Goal: Task Accomplishment & Management: Use online tool/utility

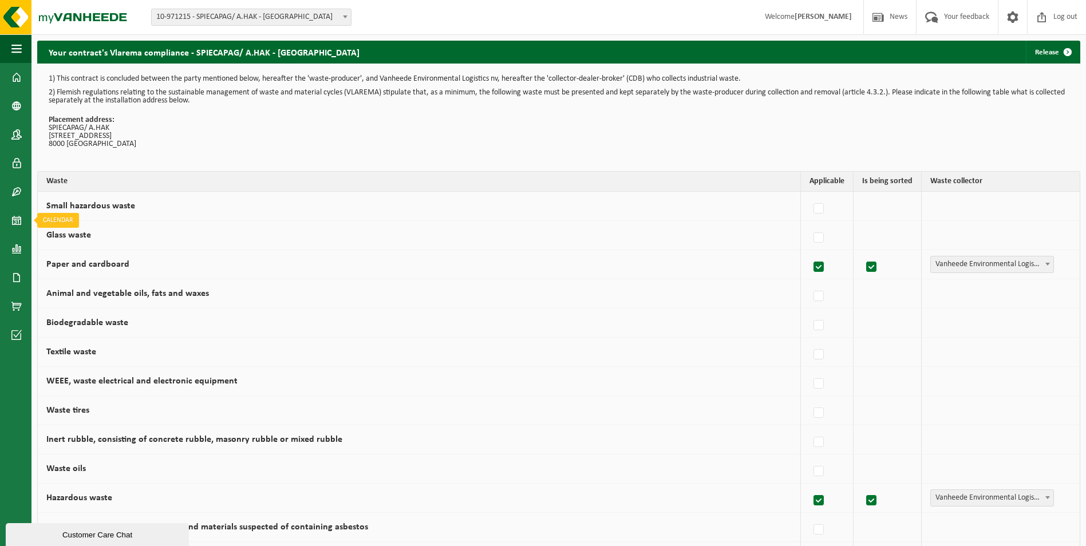
click at [14, 219] on span at bounding box center [16, 220] width 10 height 29
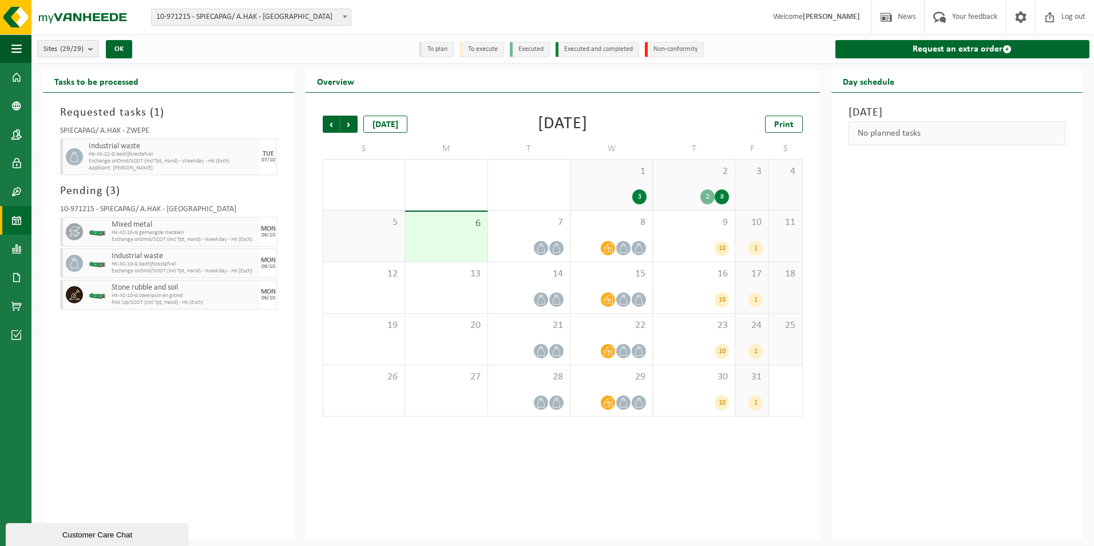
click at [635, 189] on div "3" at bounding box center [611, 196] width 70 height 15
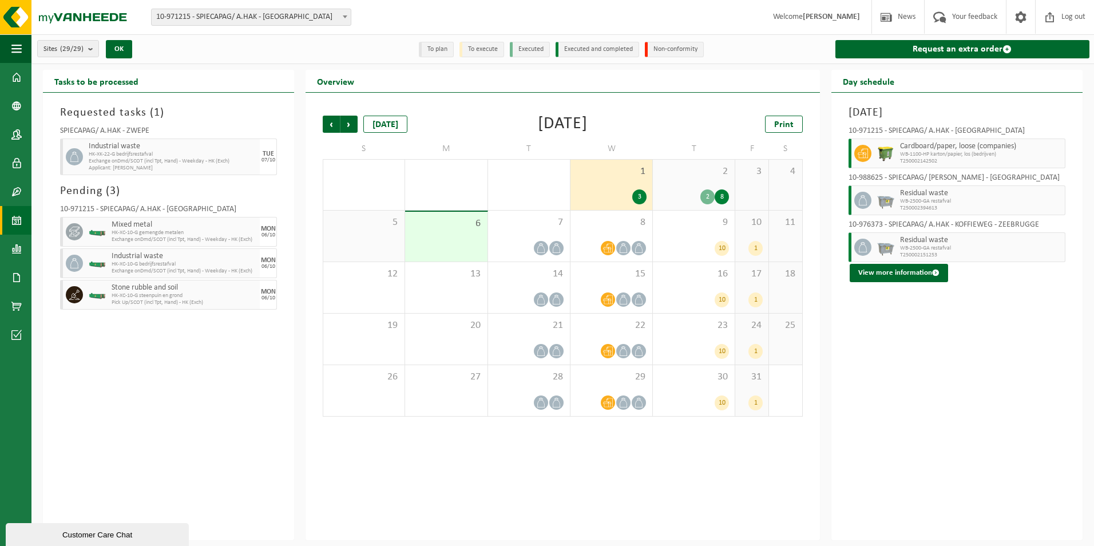
click at [710, 194] on div "2" at bounding box center [707, 196] width 14 height 15
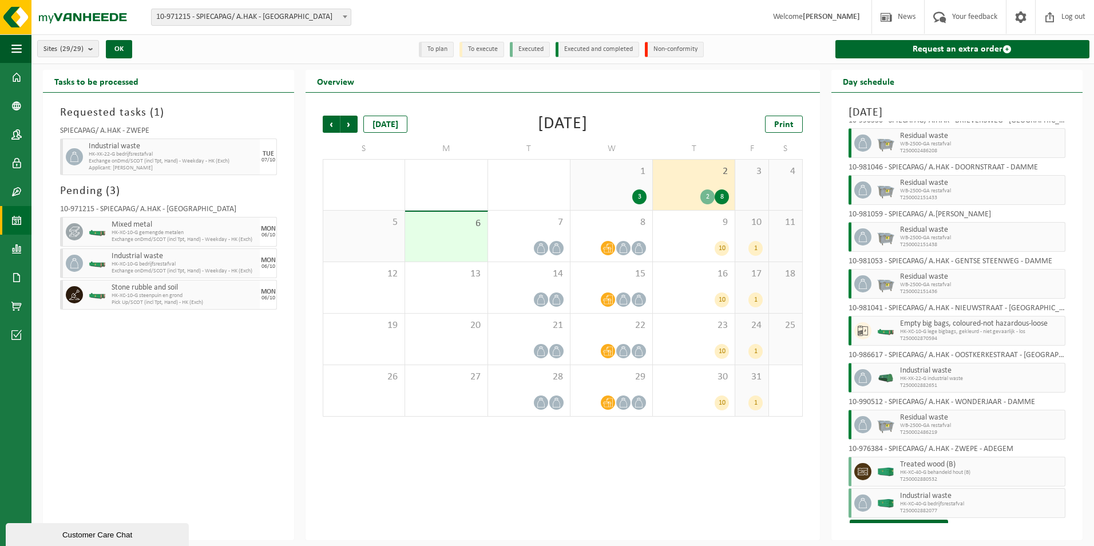
scroll to position [72, 0]
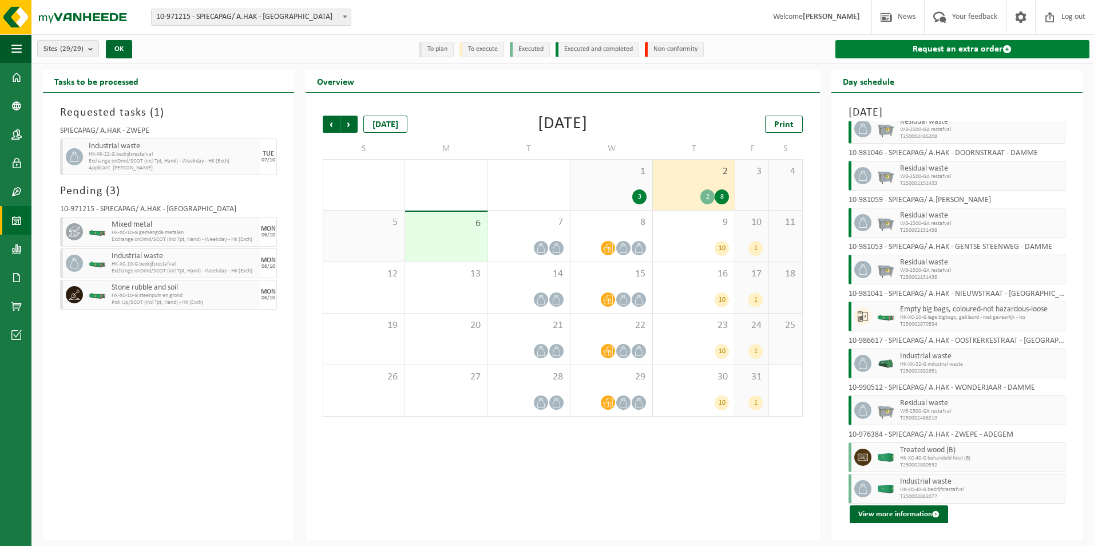
click at [984, 45] on link "Request an extra order" at bounding box center [963, 49] width 254 height 18
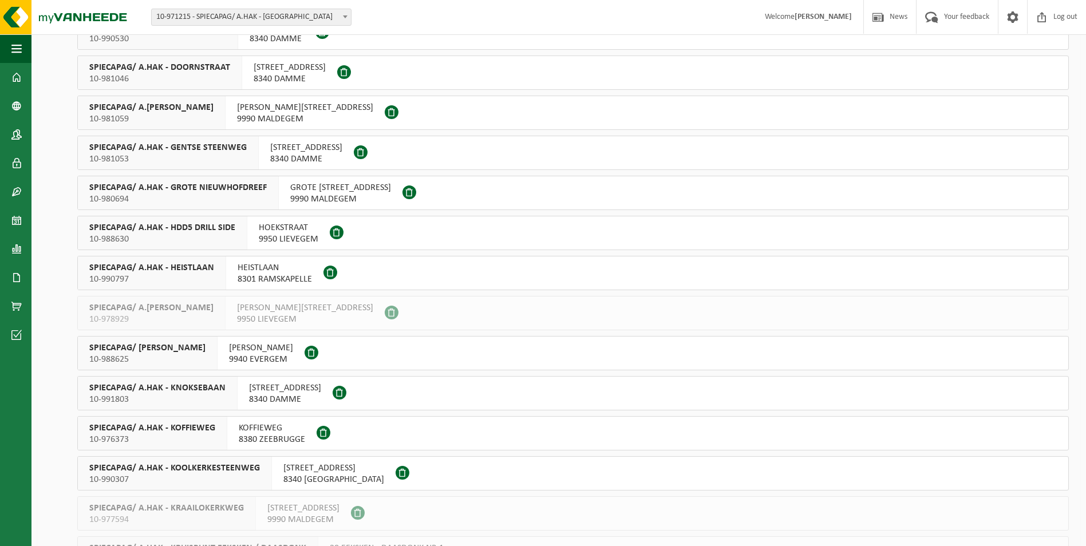
scroll to position [768, 0]
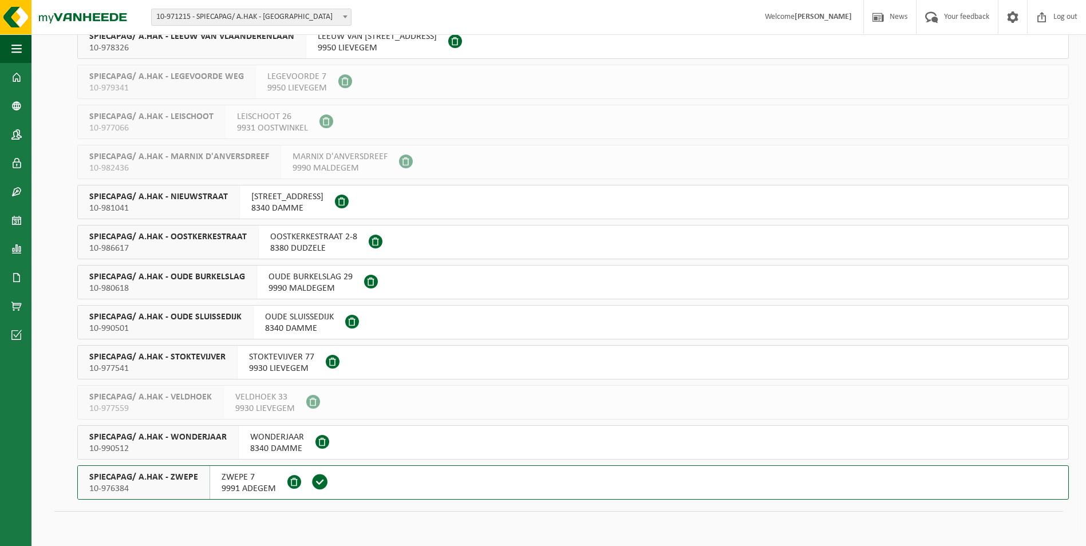
drag, startPoint x: 149, startPoint y: 483, endPoint x: 283, endPoint y: 491, distance: 133.6
click at [149, 482] on div "SPIECAPAG/ A.HAK - ZWEPE 10-976384" at bounding box center [144, 482] width 132 height 33
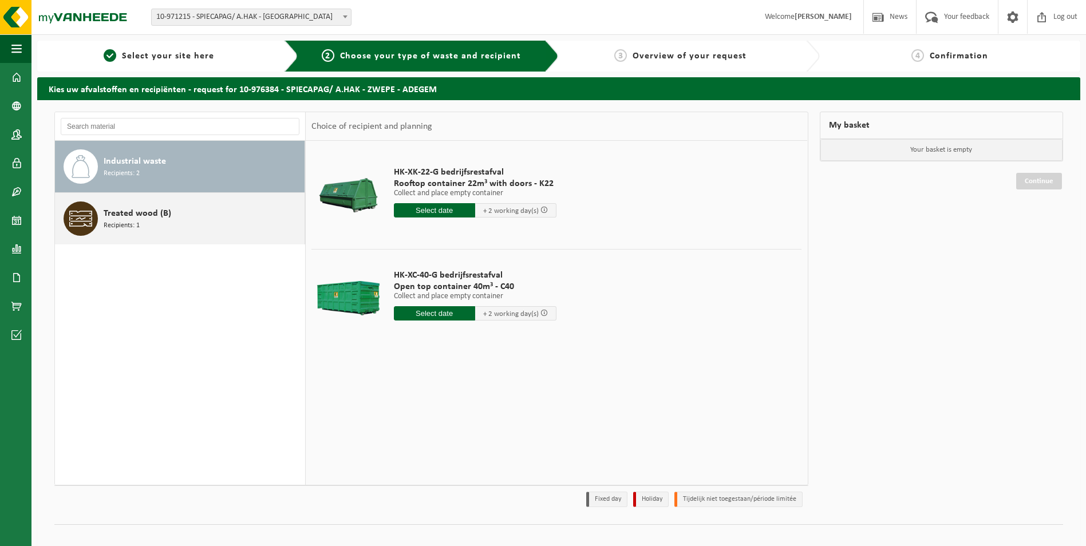
click at [124, 223] on span "Recipients: 1" at bounding box center [122, 225] width 36 height 11
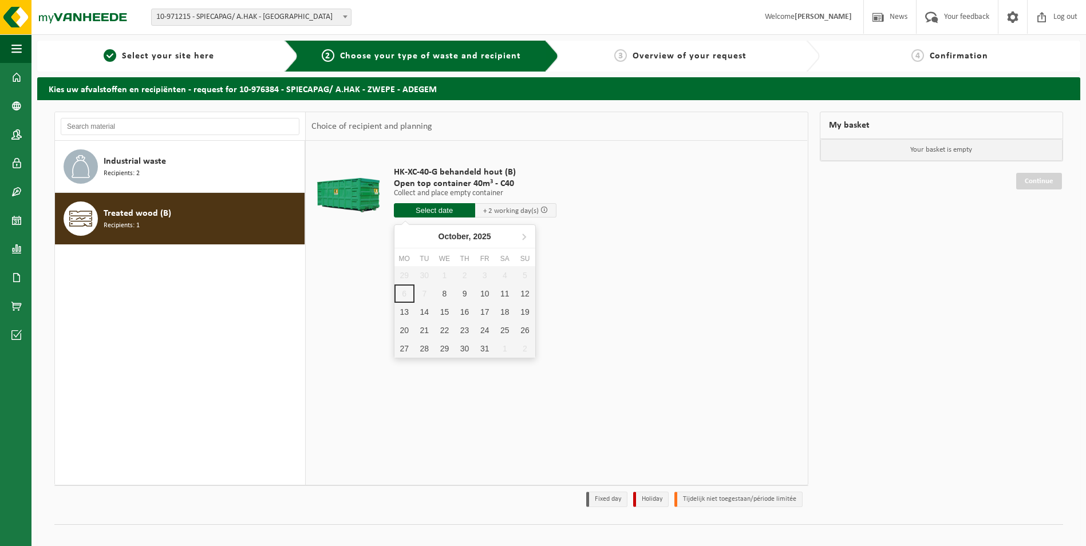
click at [437, 211] on input "text" at bounding box center [434, 210] width 81 height 14
click at [444, 294] on div "8" at bounding box center [444, 293] width 20 height 18
type input "From 2025-10-08"
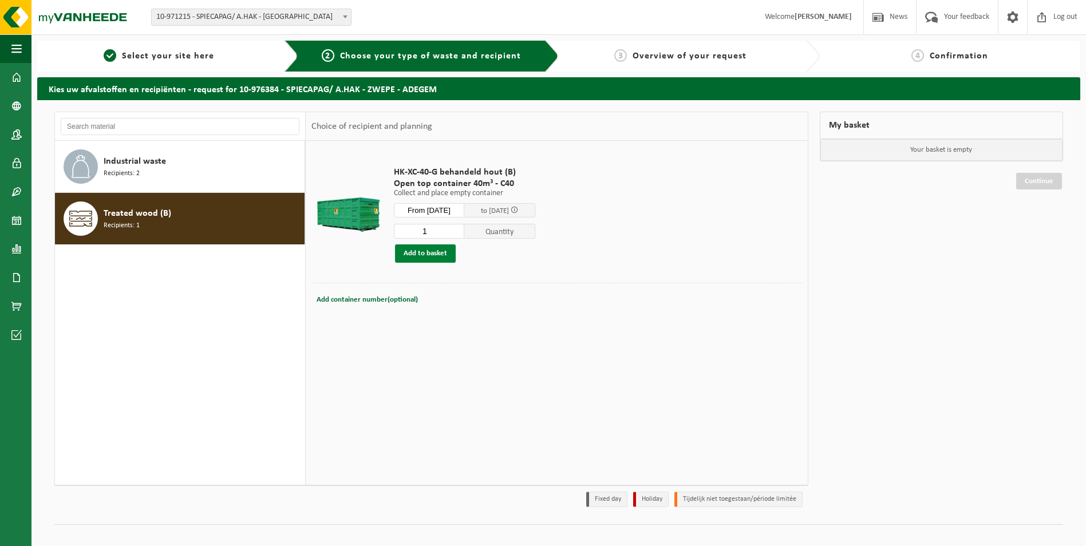
click at [433, 253] on button "Add to basket" at bounding box center [425, 253] width 61 height 18
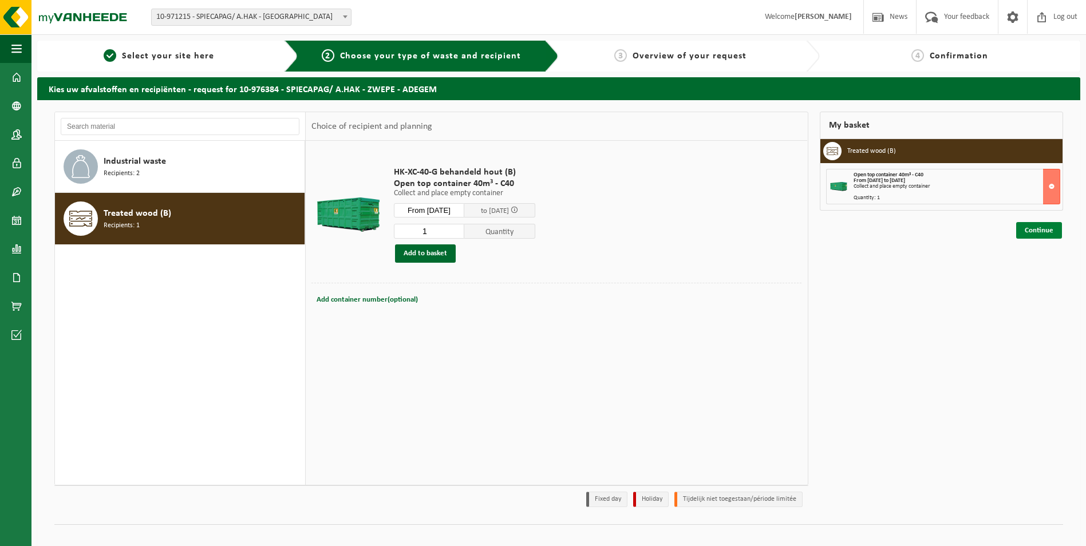
click at [1033, 227] on link "Continue" at bounding box center [1039, 230] width 46 height 17
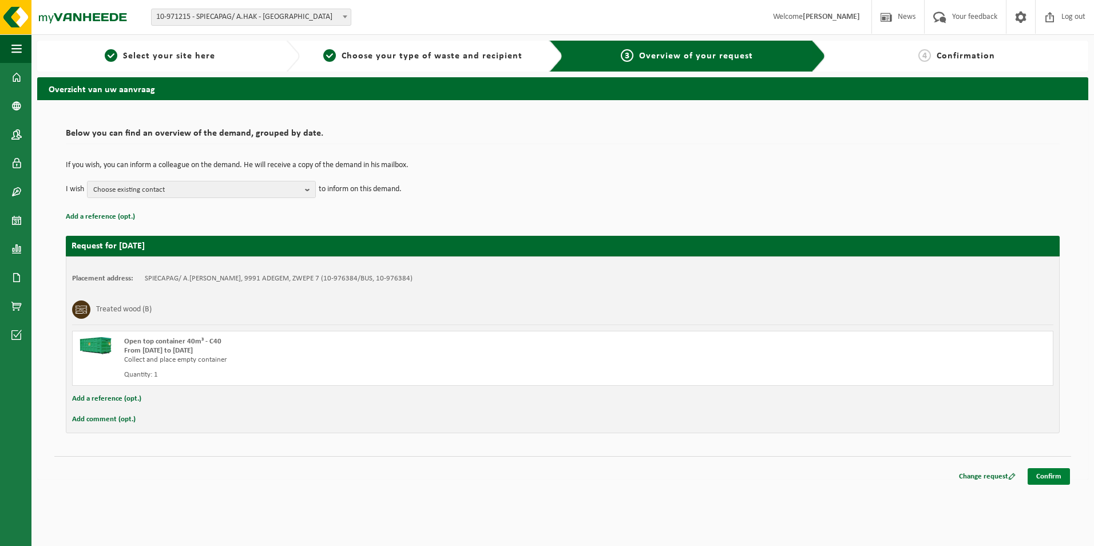
click at [1048, 475] on link "Confirm" at bounding box center [1049, 476] width 42 height 17
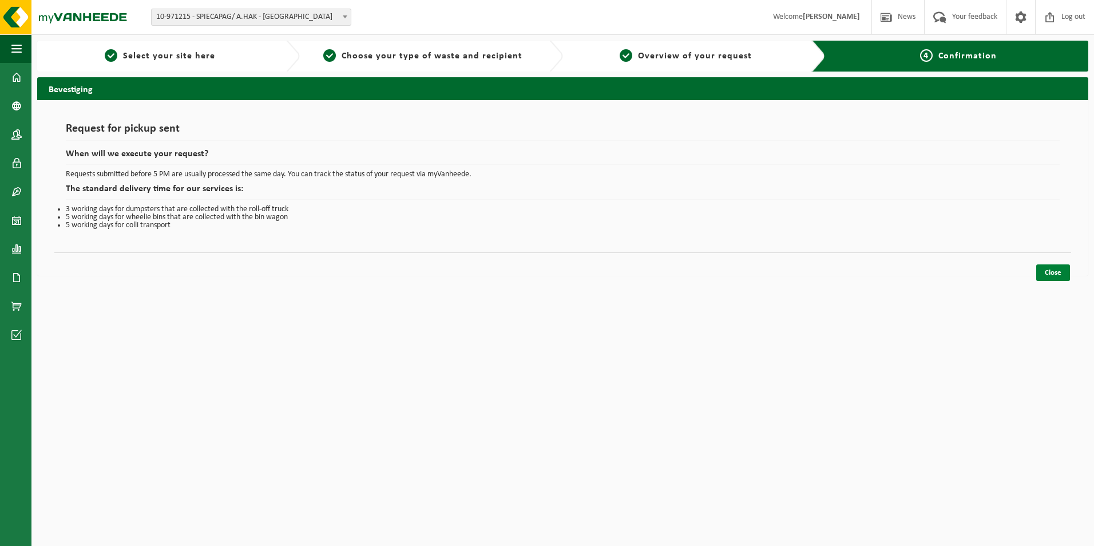
click at [1060, 270] on link "Close" at bounding box center [1053, 272] width 34 height 17
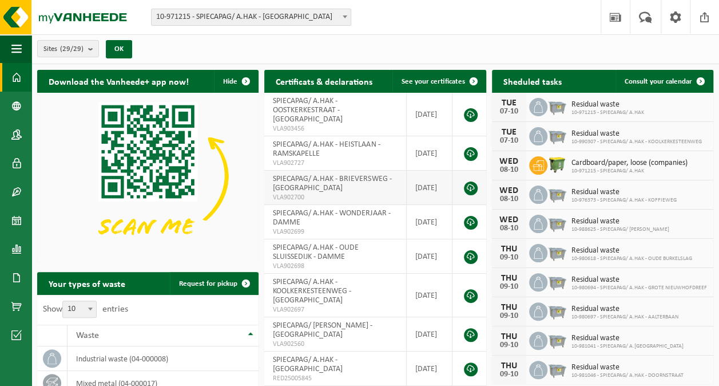
click at [89, 47] on b "submit" at bounding box center [93, 49] width 10 height 16
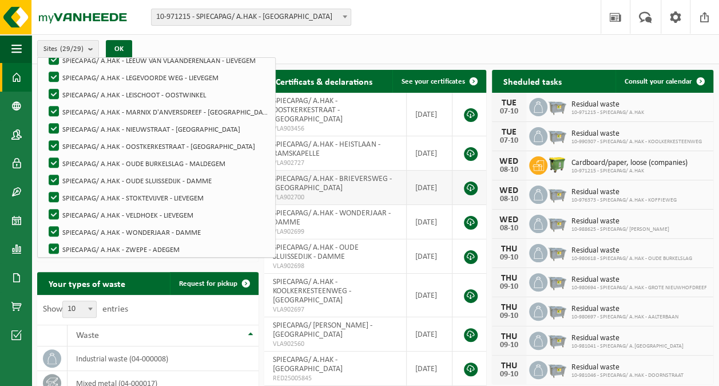
scroll to position [365, 0]
